Goal: Navigation & Orientation: Find specific page/section

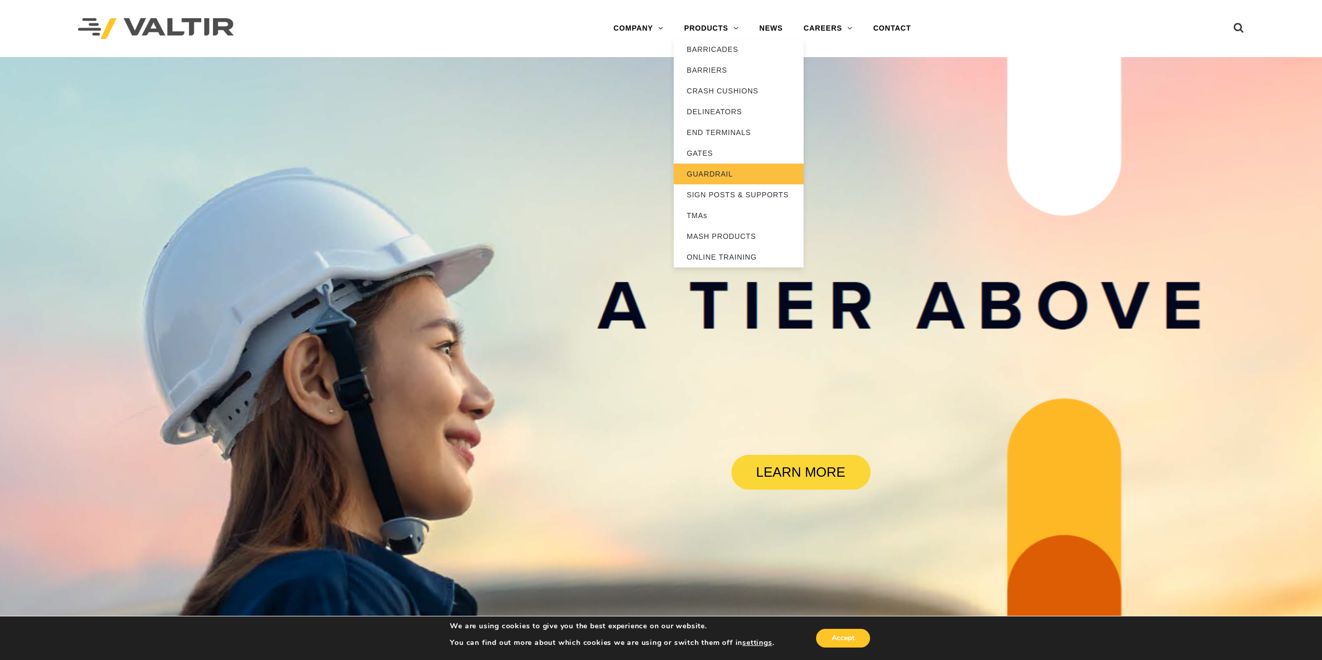
click at [684, 171] on link "GUARDRAIL" at bounding box center [739, 174] width 130 height 21
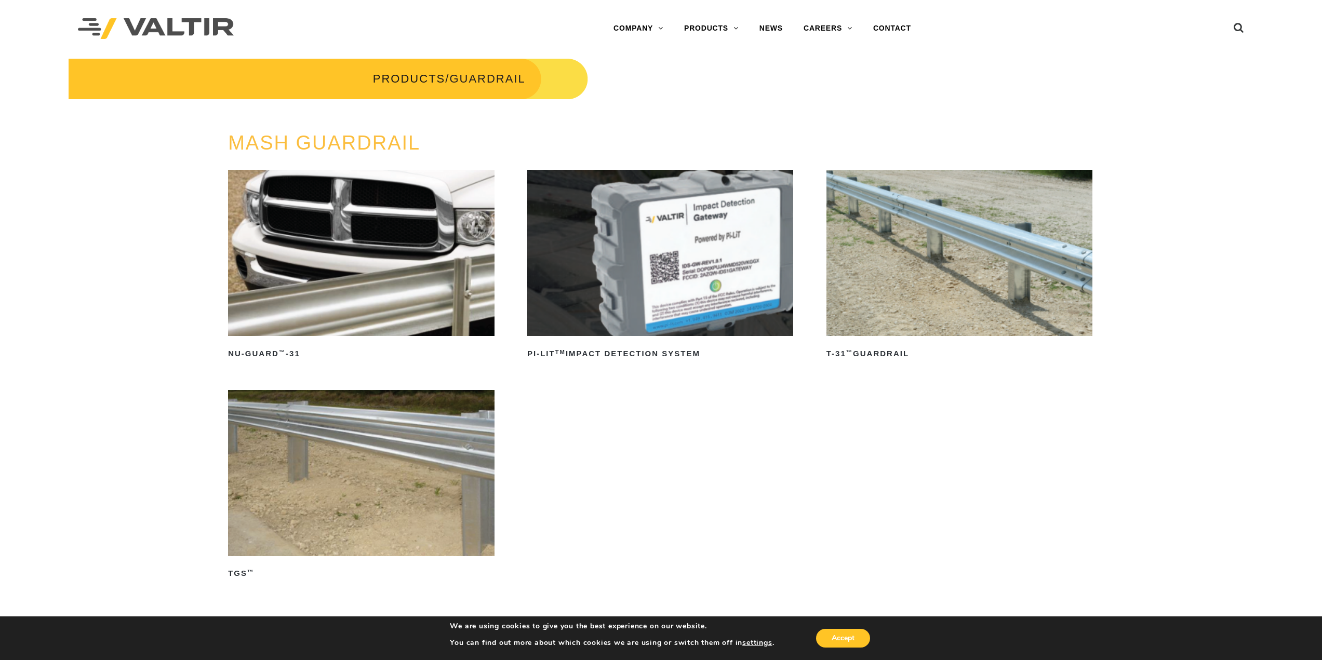
click at [867, 241] on img at bounding box center [960, 253] width 266 height 166
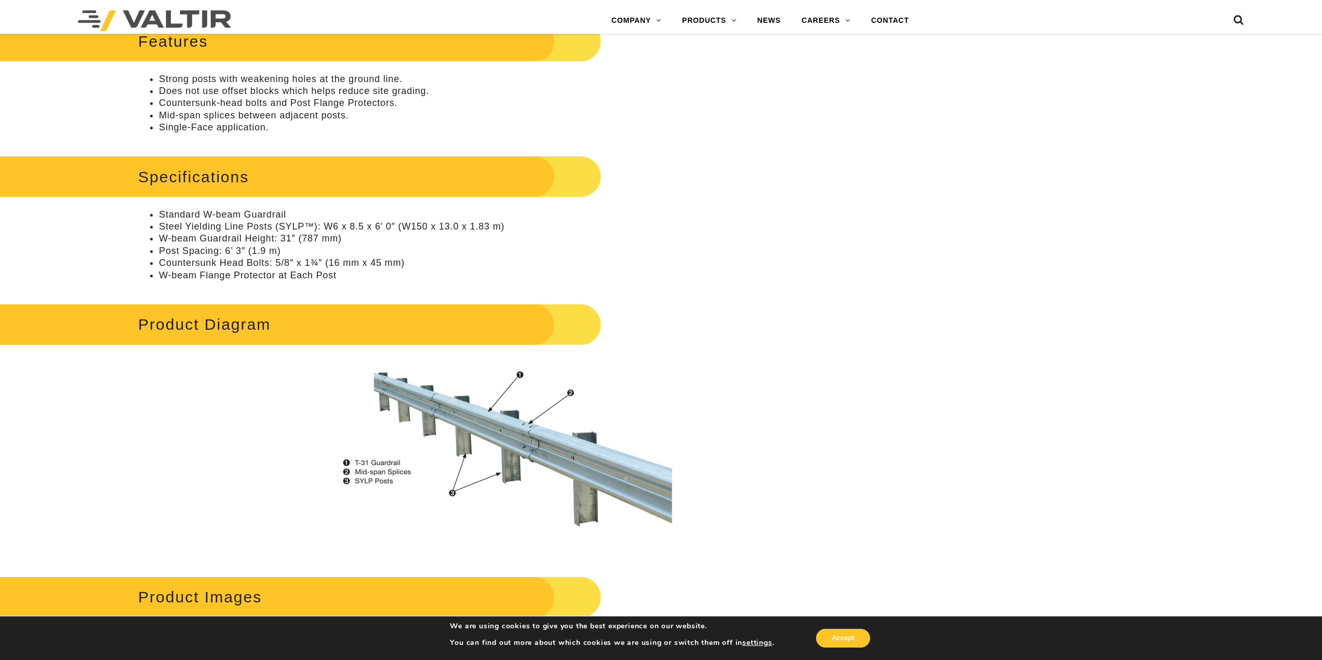
scroll to position [572, 0]
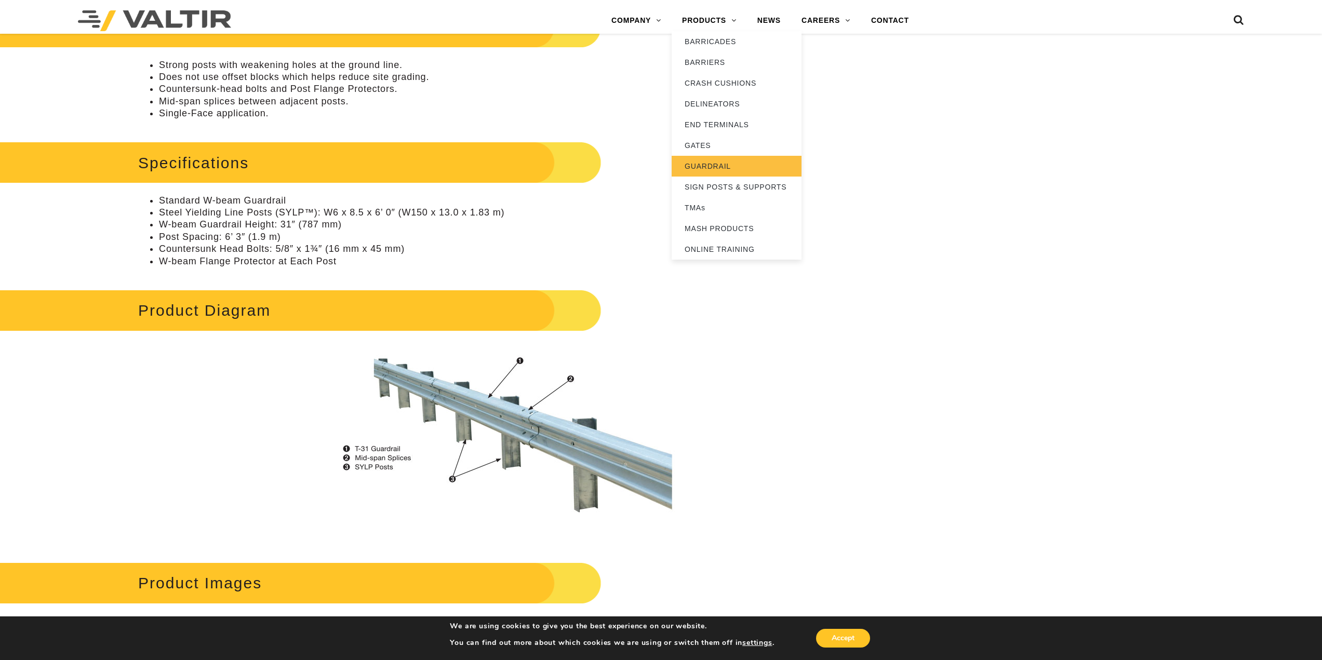
click at [707, 166] on link "GUARDRAIL" at bounding box center [737, 166] width 130 height 21
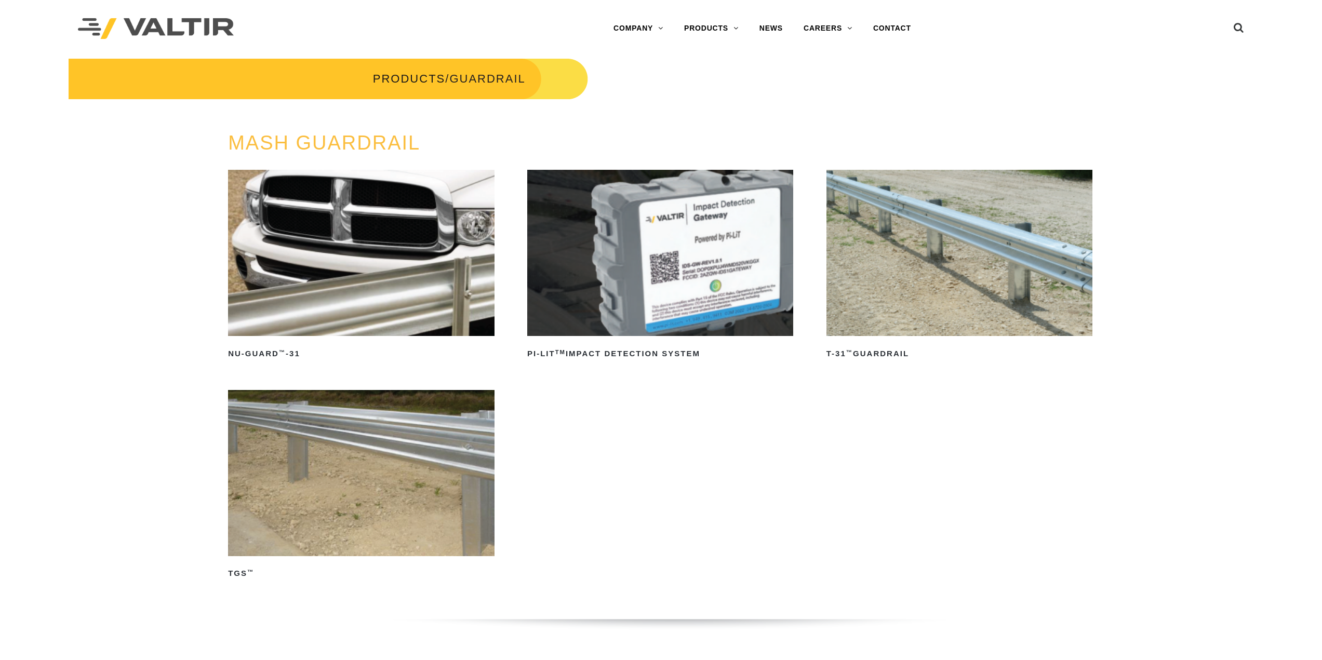
click at [895, 223] on img at bounding box center [960, 253] width 266 height 166
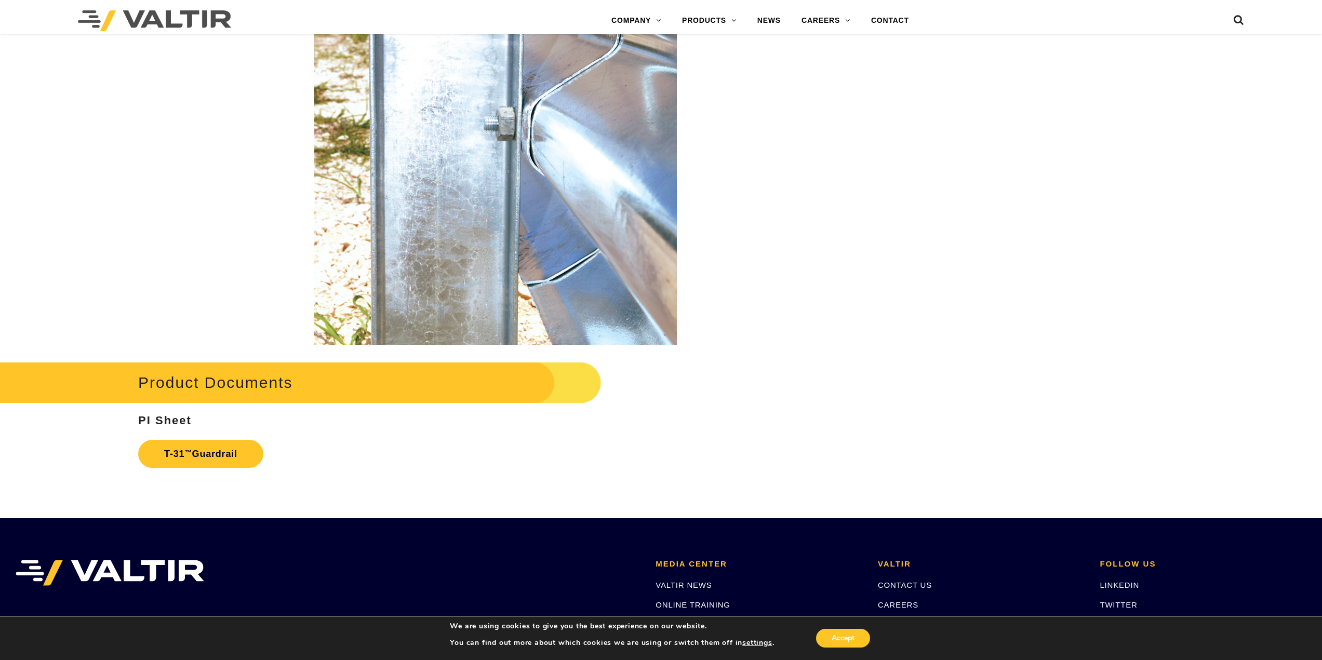
scroll to position [1767, 0]
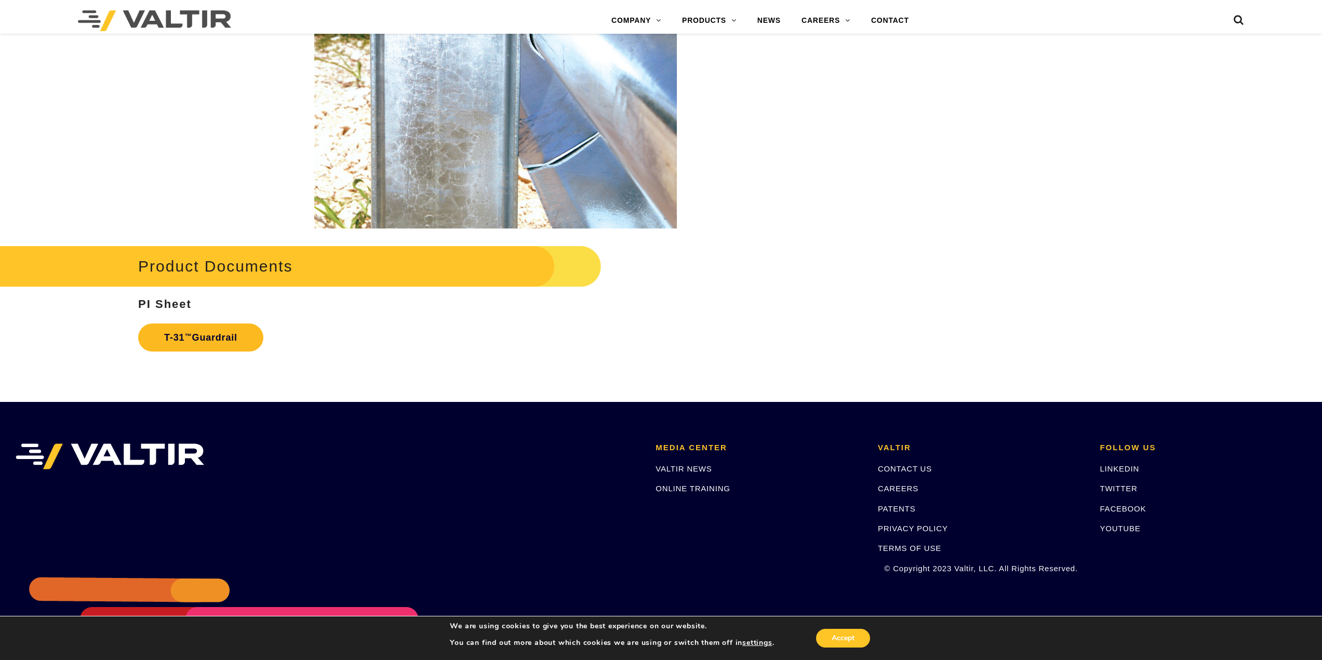
click at [189, 340] on sup "™" at bounding box center [187, 337] width 7 height 8
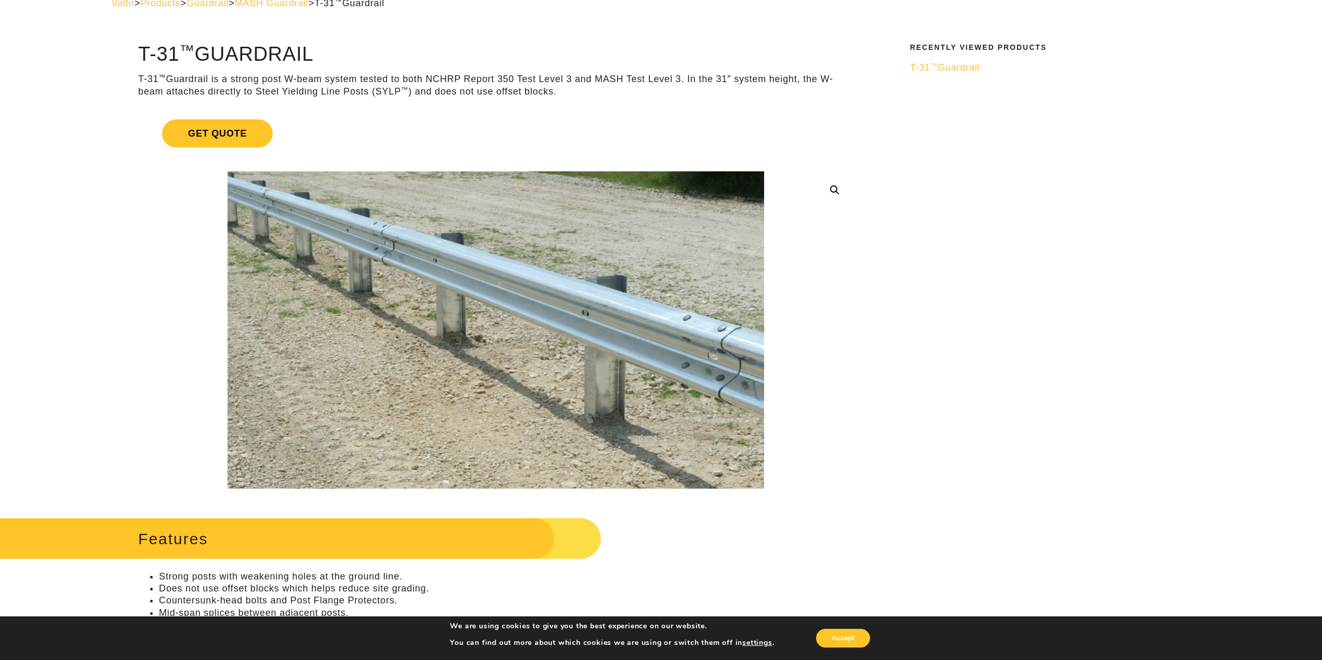
scroll to position [0, 0]
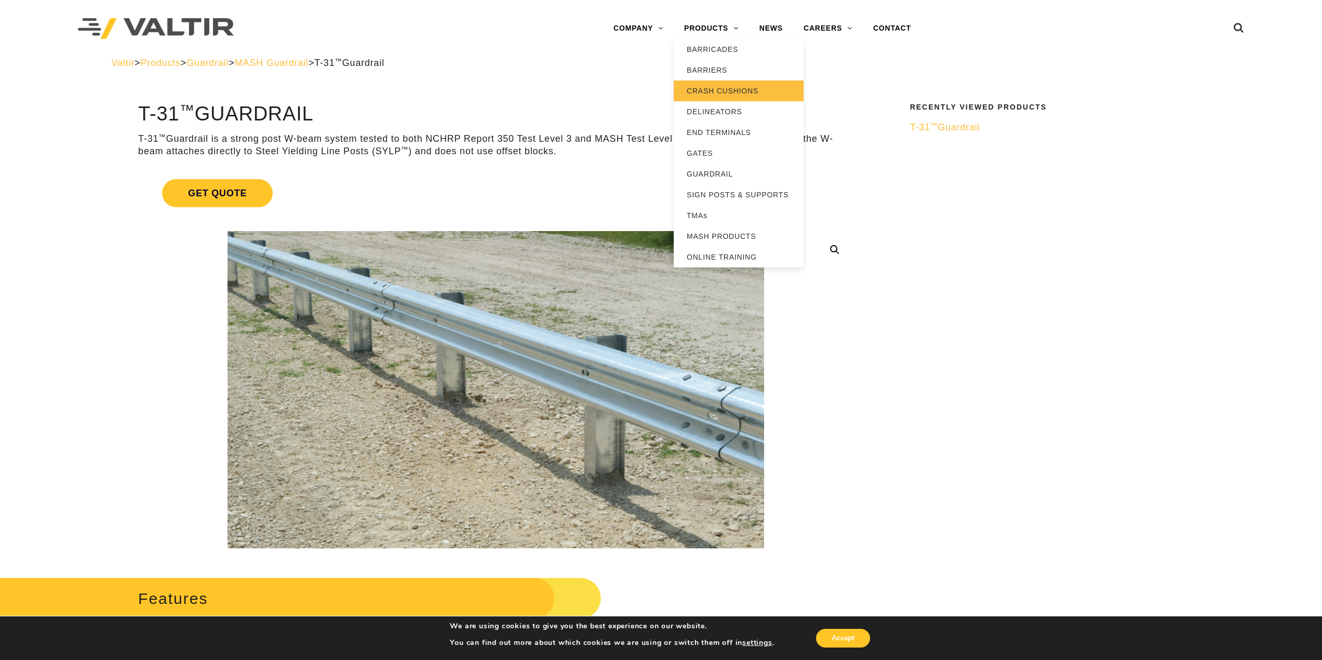
click at [754, 95] on link "CRASH CUSHIONS" at bounding box center [739, 91] width 130 height 21
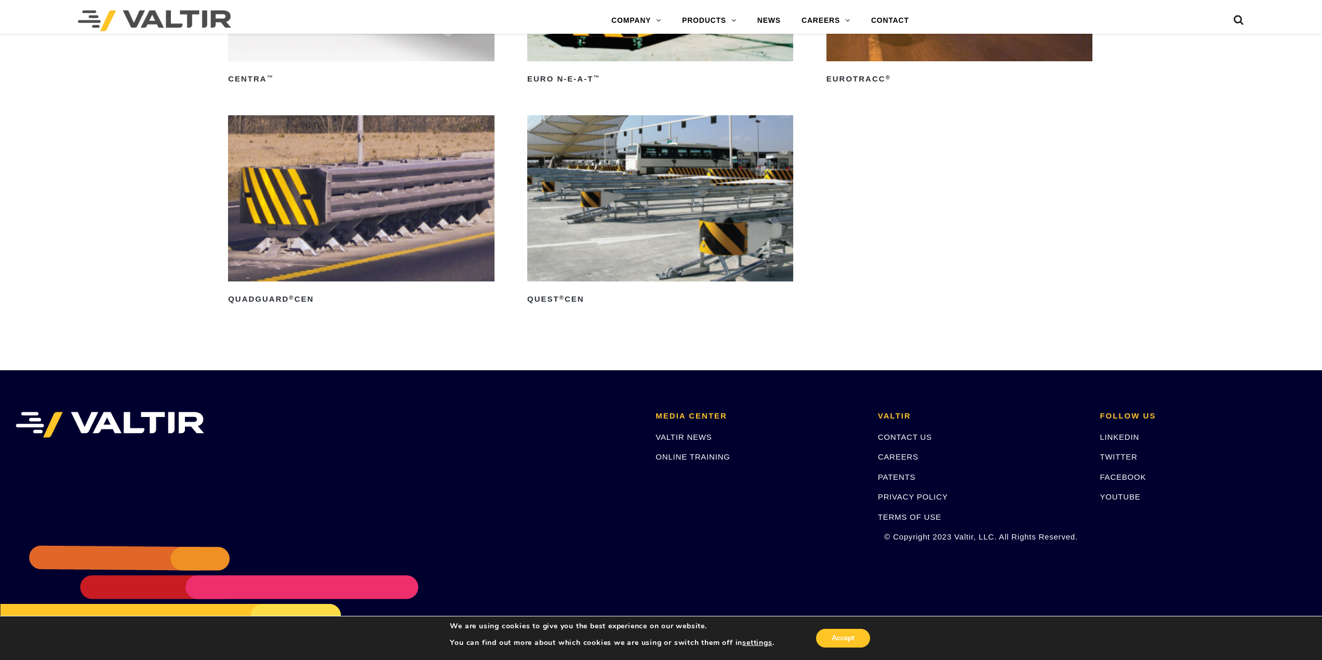
scroll to position [4209, 0]
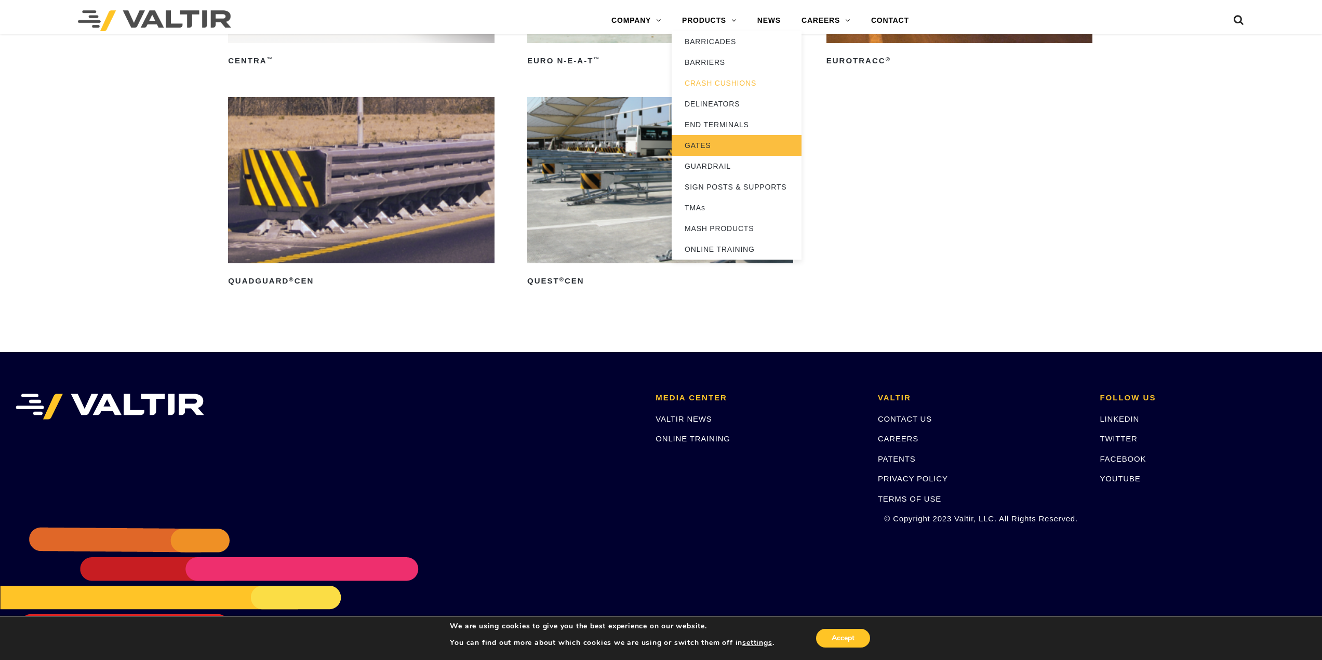
click at [722, 145] on link "GATES" at bounding box center [737, 145] width 130 height 21
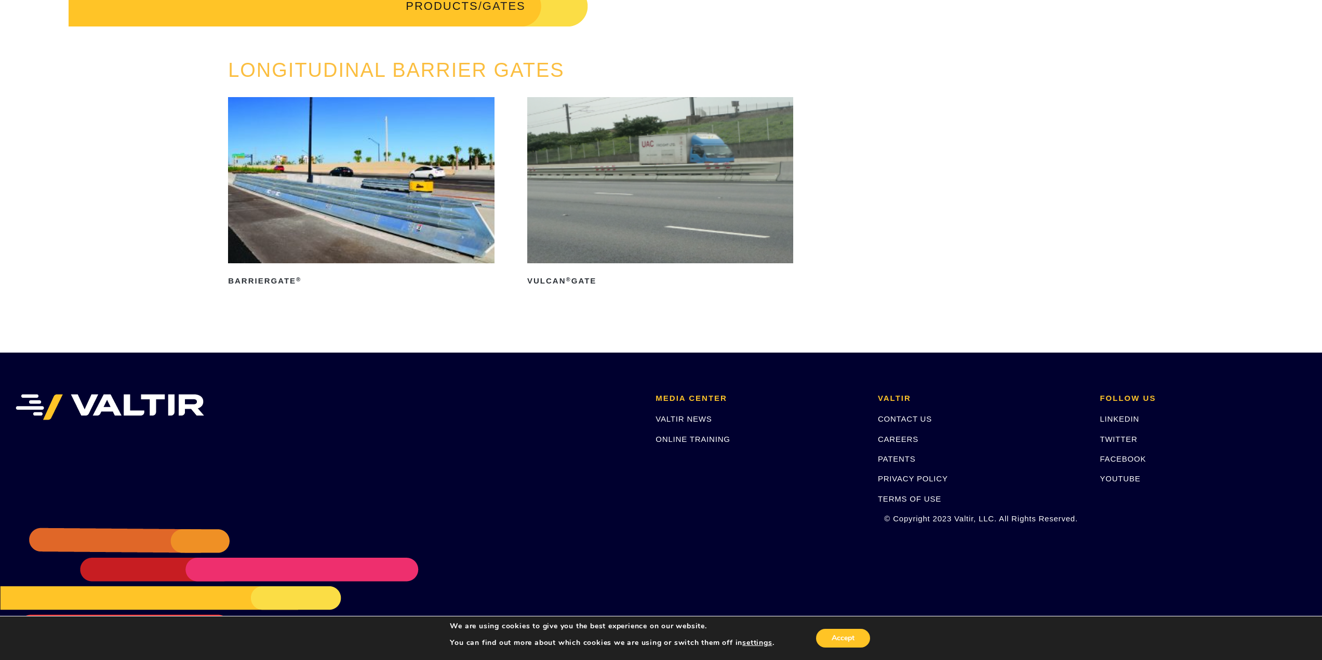
scroll to position [77, 0]
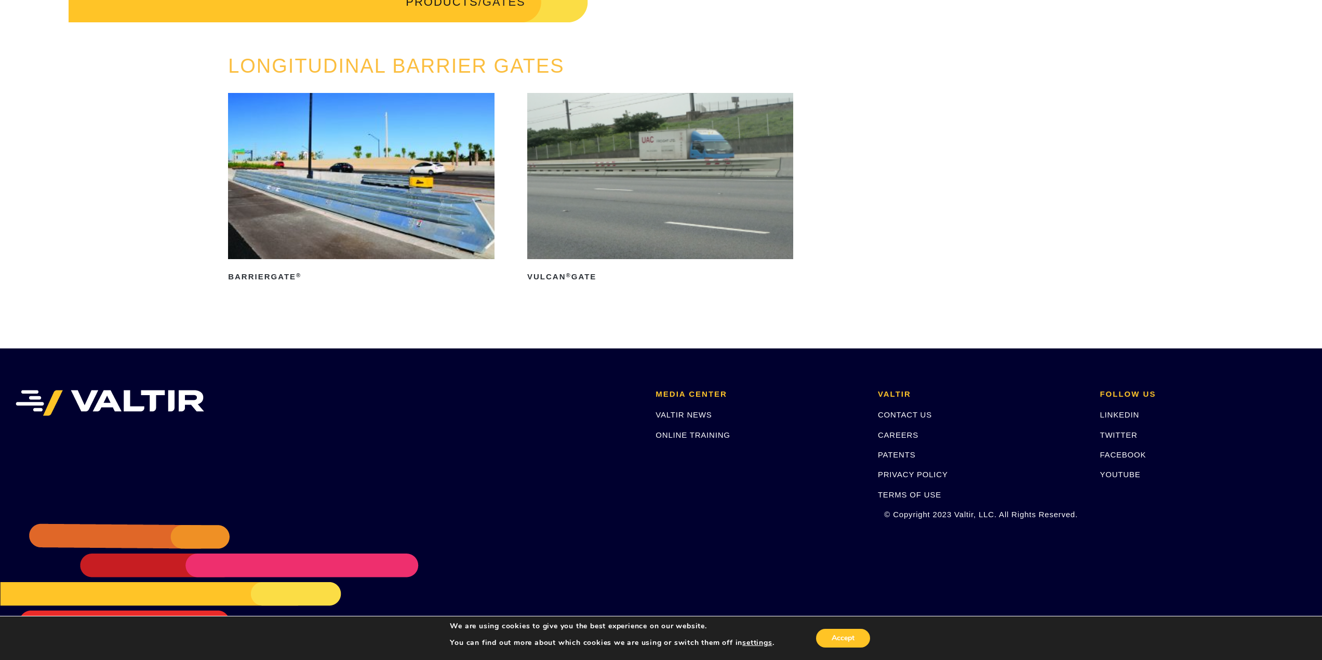
click at [360, 206] on img at bounding box center [361, 176] width 266 height 166
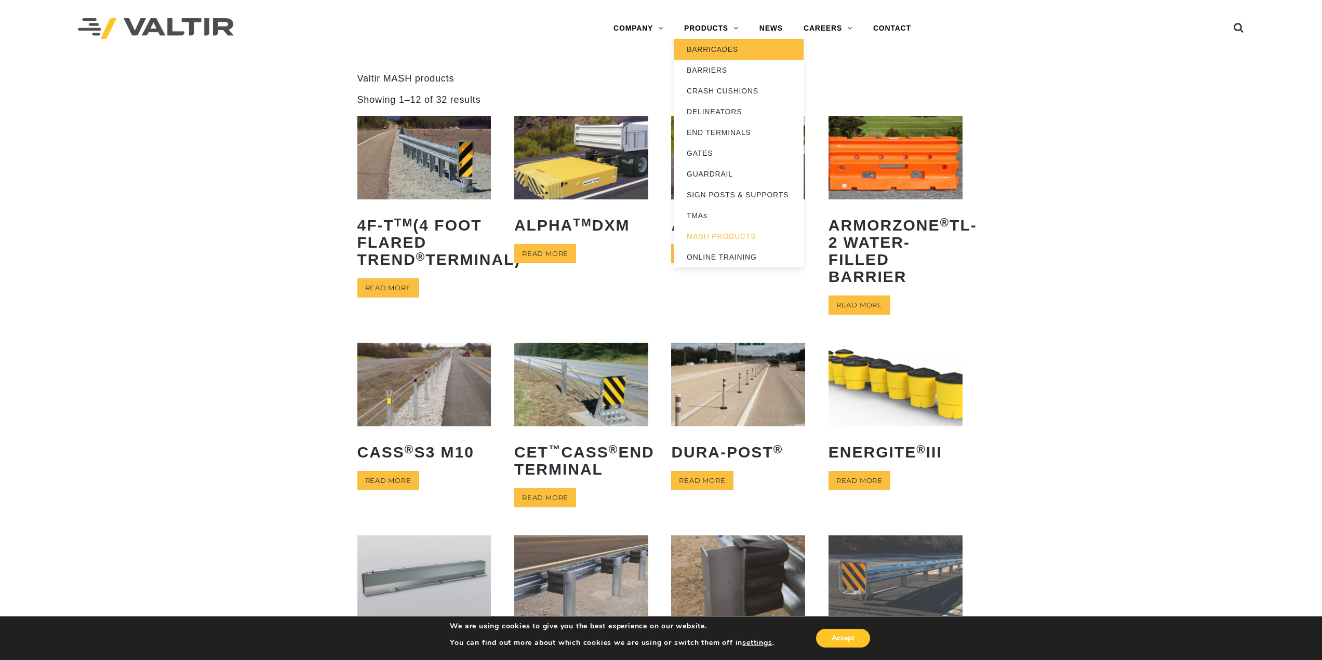
click at [715, 49] on link "BARRICADES" at bounding box center [739, 49] width 130 height 21
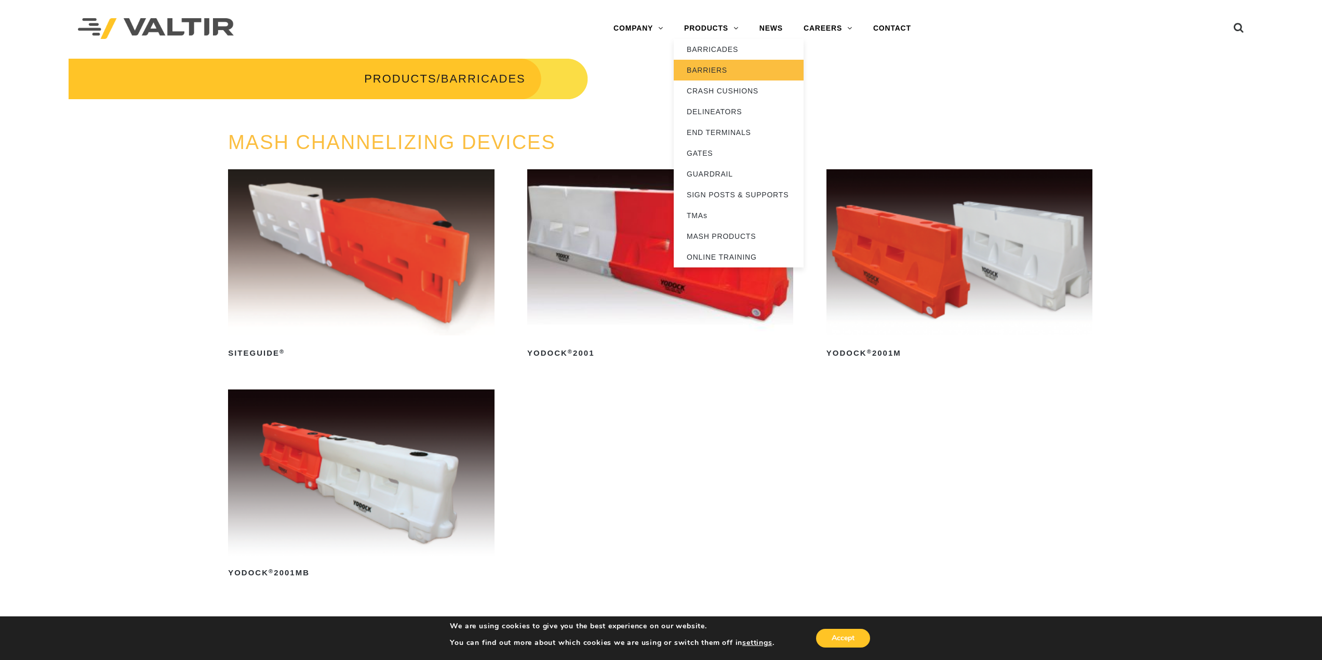
click at [720, 74] on link "BARRIERS" at bounding box center [739, 70] width 130 height 21
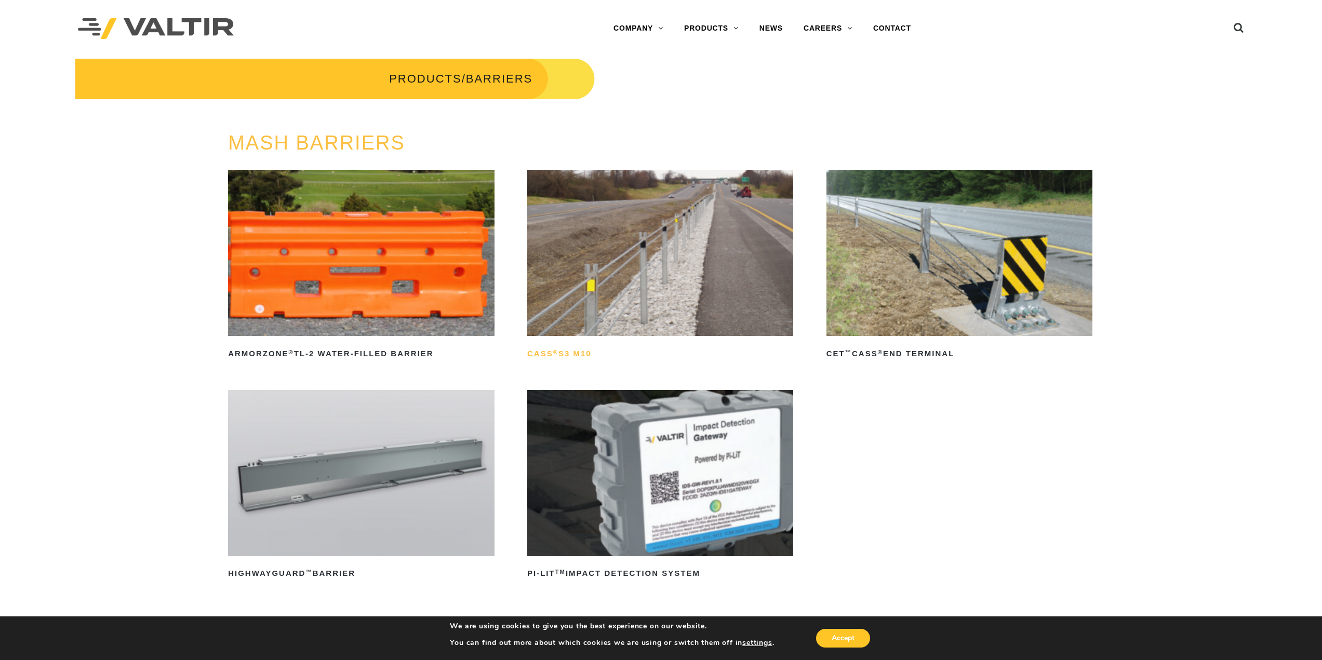
click at [537, 353] on h2 "CASS ® S3 M10" at bounding box center [660, 354] width 266 height 17
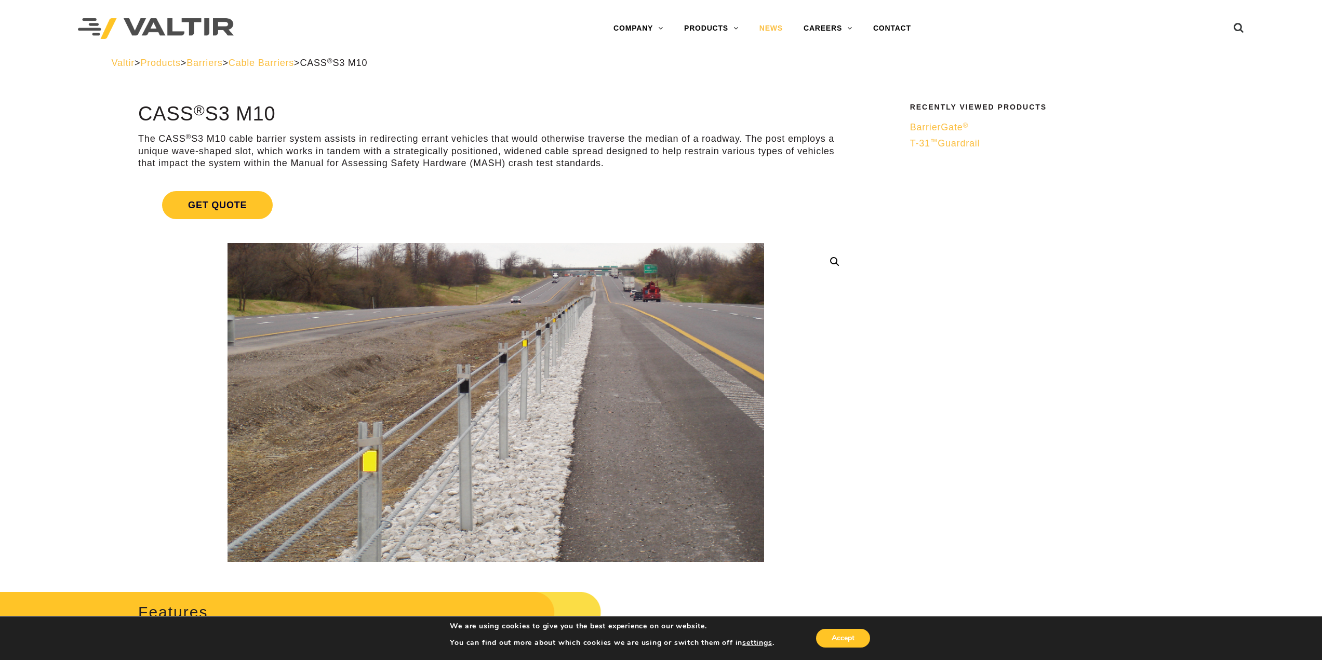
click at [768, 29] on link "NEWS" at bounding box center [771, 28] width 44 height 21
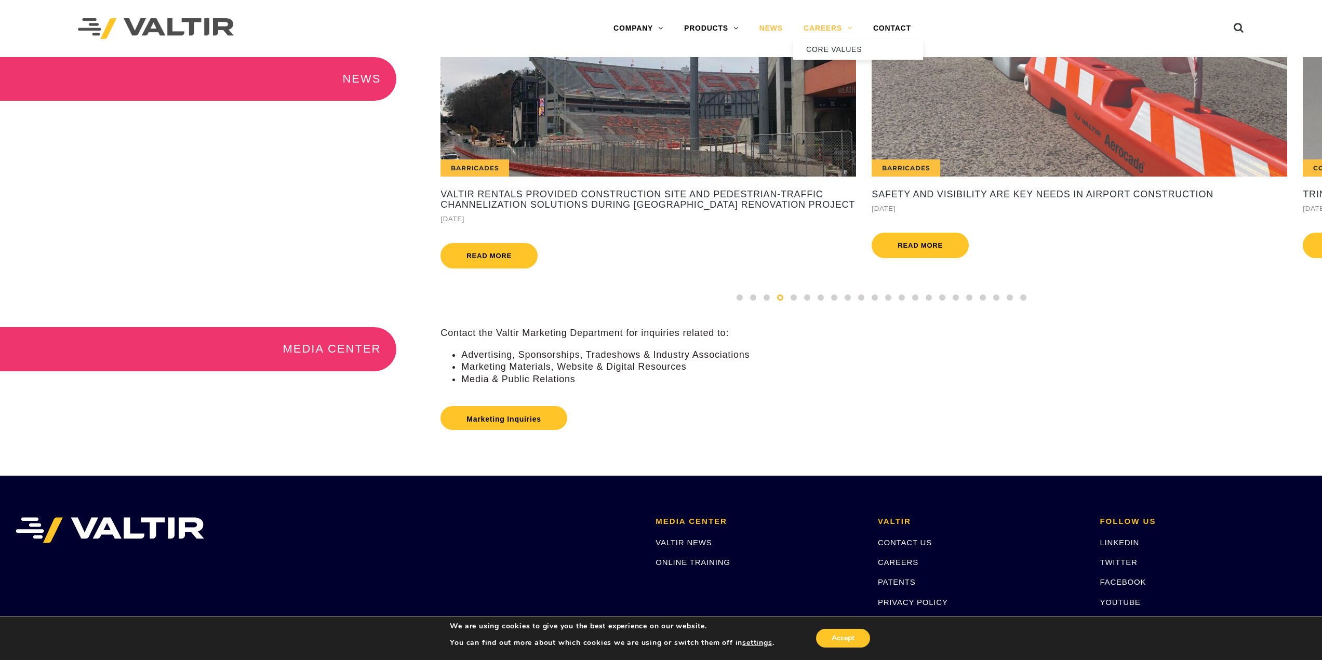
click at [821, 26] on link "CAREERS" at bounding box center [828, 28] width 70 height 21
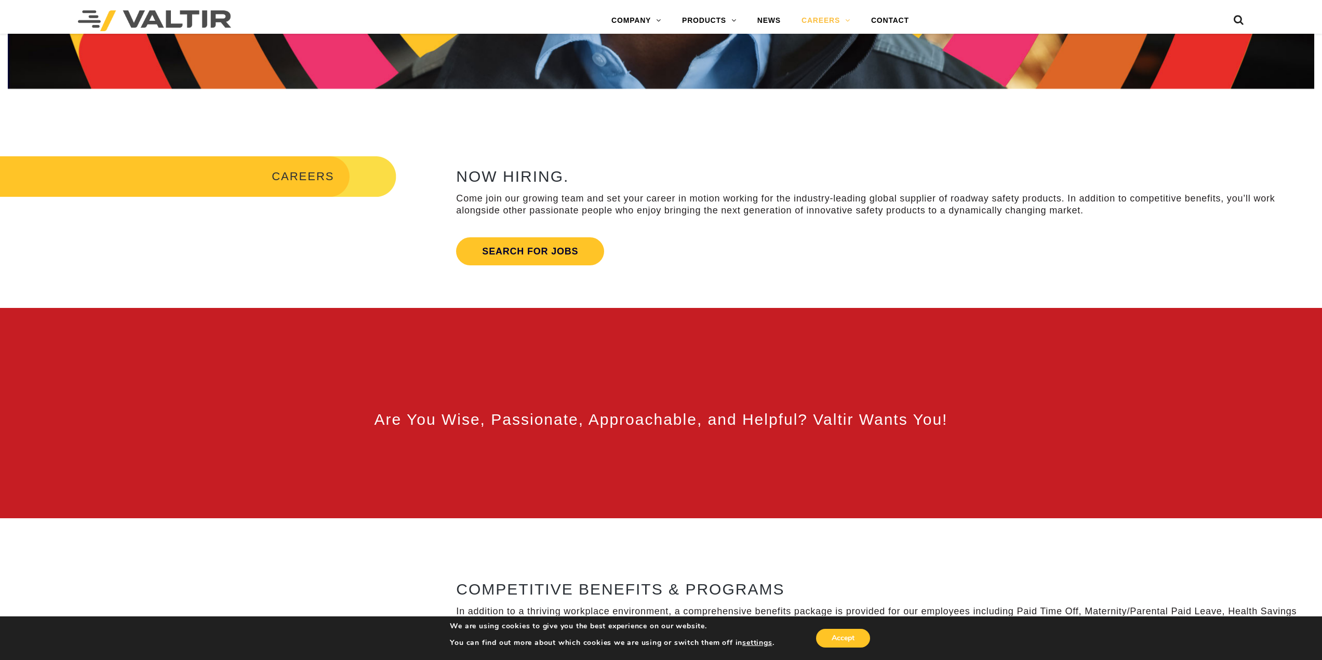
scroll to position [520, 0]
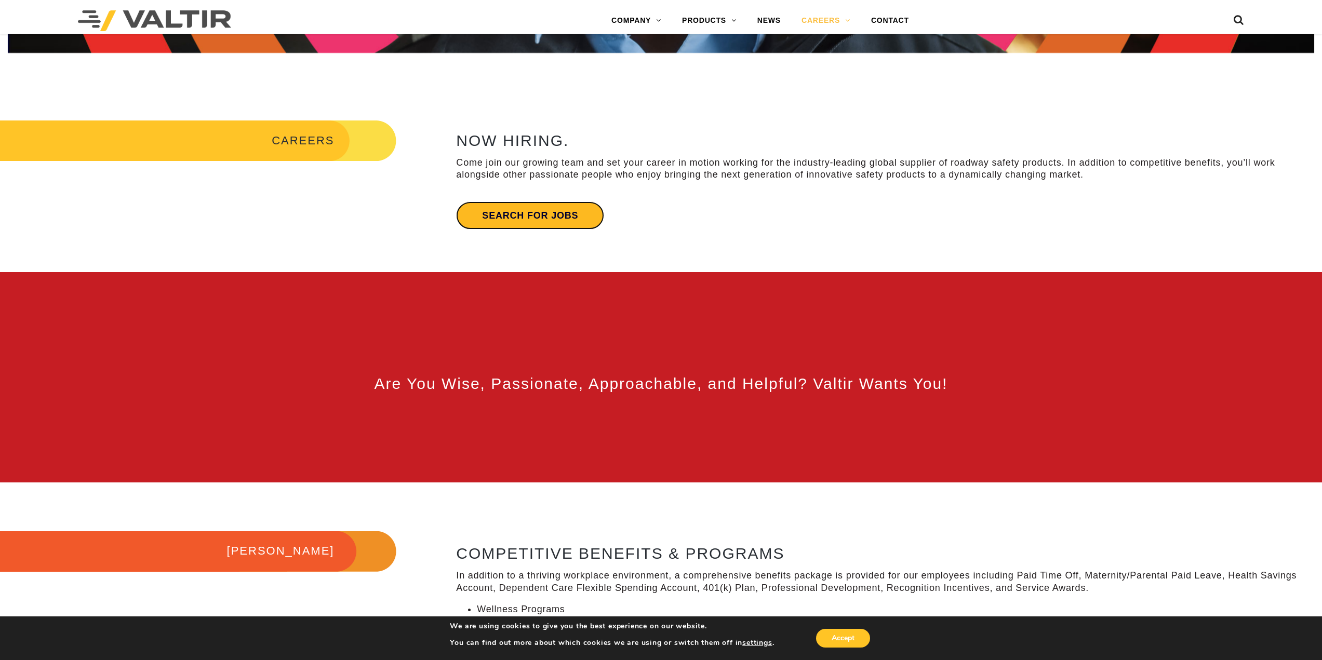
click at [497, 214] on link "Search for jobs" at bounding box center [530, 216] width 148 height 28
click at [540, 220] on link "Search for jobs" at bounding box center [530, 216] width 148 height 28
